Goal: Transaction & Acquisition: Purchase product/service

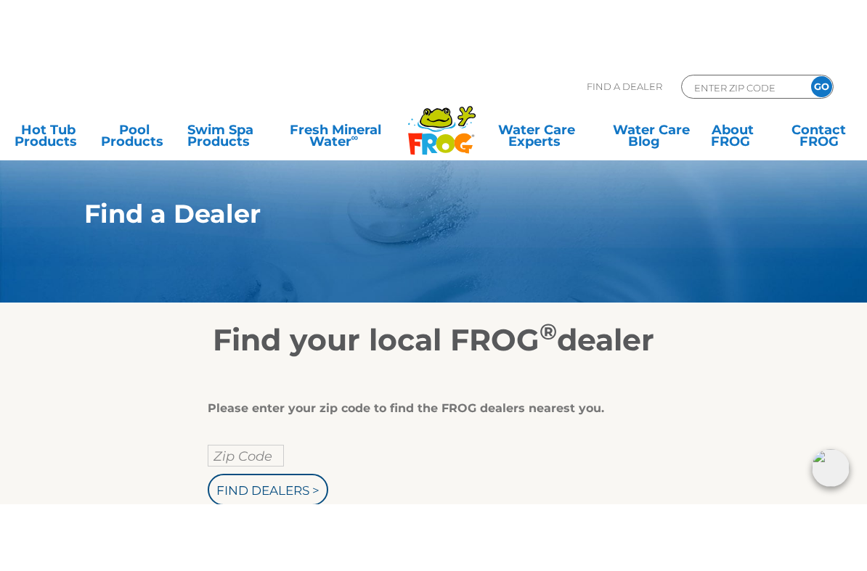
scroll to position [52, 0]
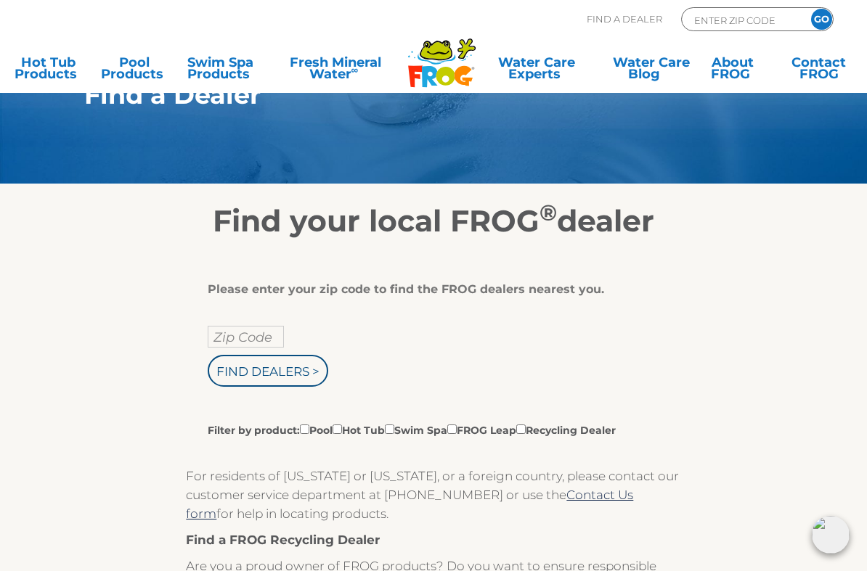
click at [261, 341] on input "Zip Code" at bounding box center [246, 337] width 76 height 22
type input "Zip Code"
click at [258, 342] on input "text" at bounding box center [246, 337] width 76 height 22
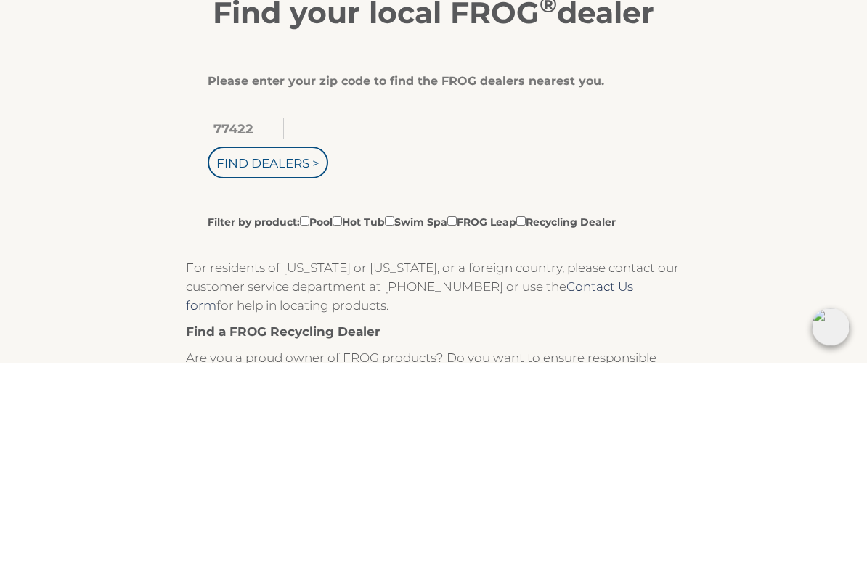
type input "77422"
click at [289, 355] on input "Find Dealers >" at bounding box center [268, 371] width 121 height 32
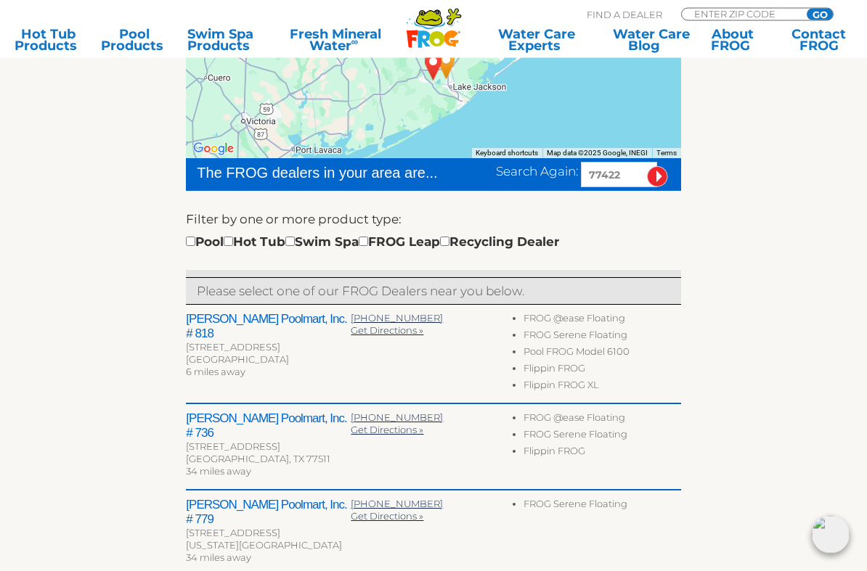
scroll to position [296, 0]
click at [233, 245] on input "checkbox" at bounding box center [228, 241] width 9 height 9
checkbox input "true"
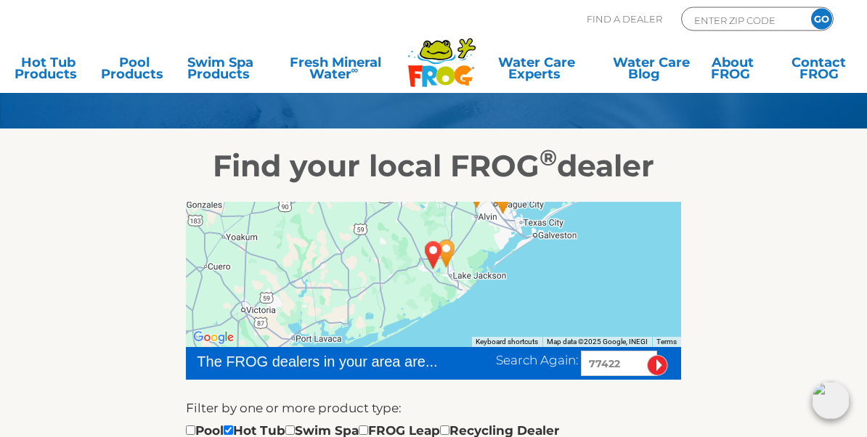
scroll to position [107, 0]
click at [60, 73] on link "Hot Tub Products" at bounding box center [48, 71] width 67 height 29
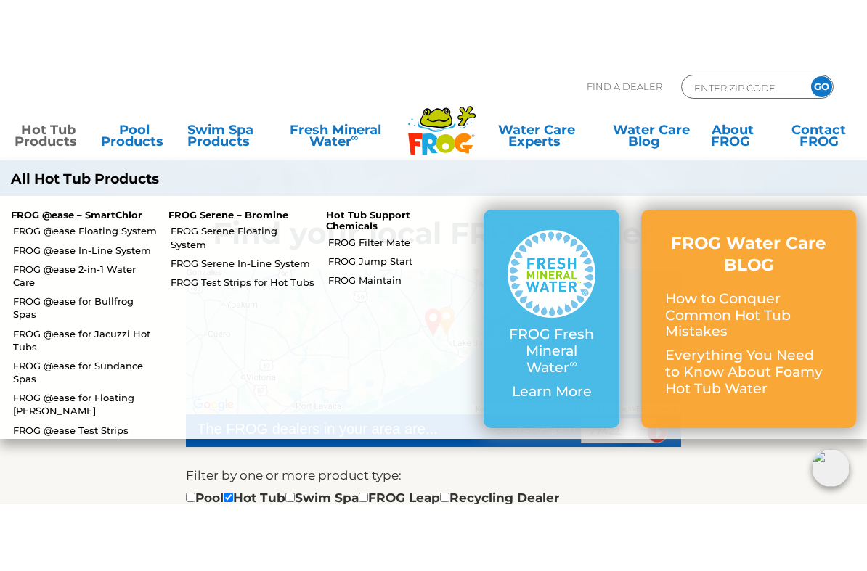
scroll to position [145, 0]
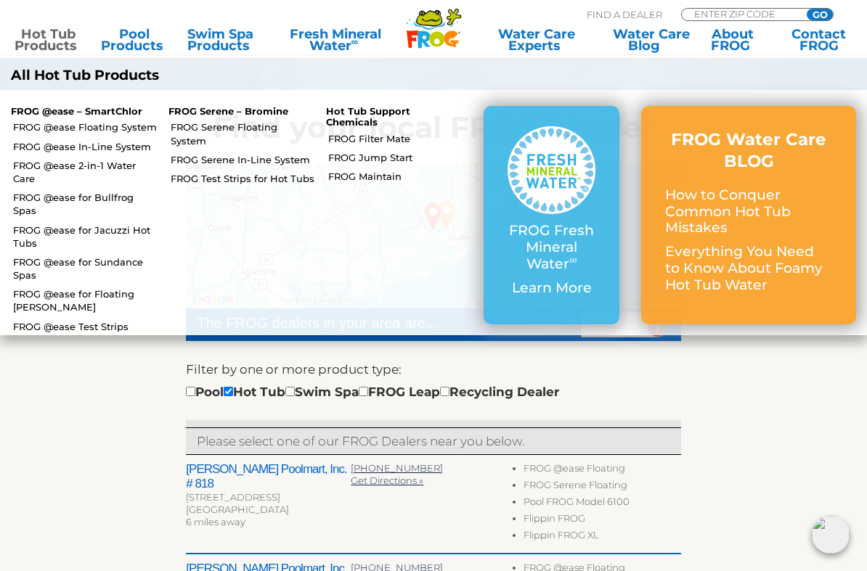
click at [294, 172] on link "FROG Test Strips for Hot Tubs" at bounding box center [243, 178] width 144 height 13
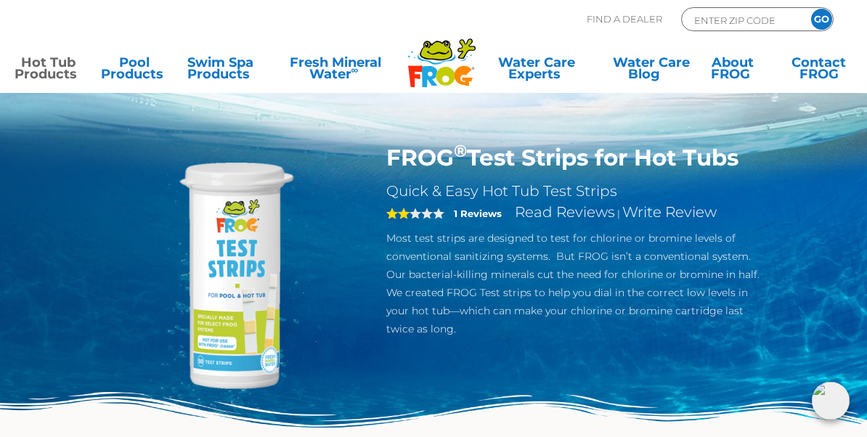
click at [52, 71] on link "Hot Tub Products" at bounding box center [48, 71] width 67 height 29
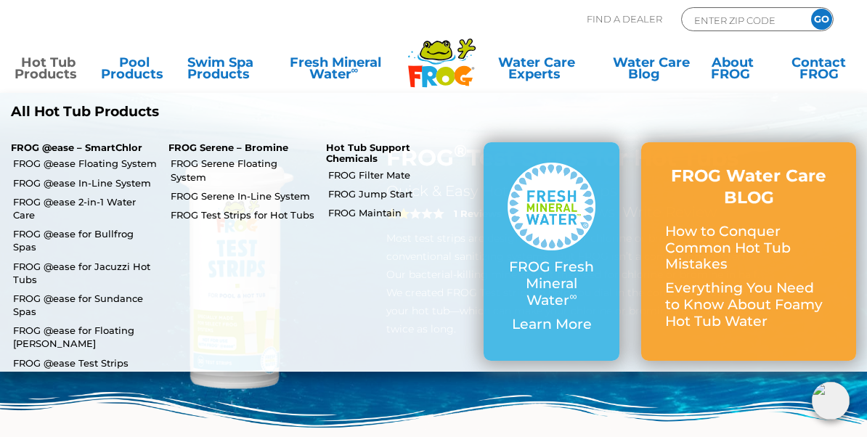
click at [134, 168] on link "FROG @ease Floating System" at bounding box center [85, 163] width 144 height 13
